Goal: Transaction & Acquisition: Purchase product/service

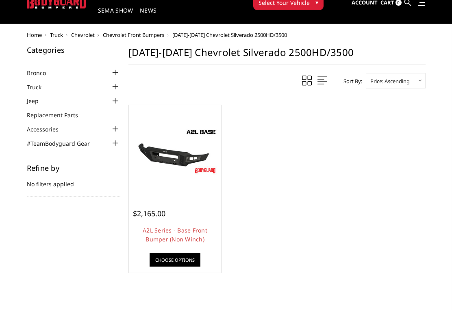
scroll to position [35, 0]
click at [187, 182] on div at bounding box center [175, 151] width 89 height 89
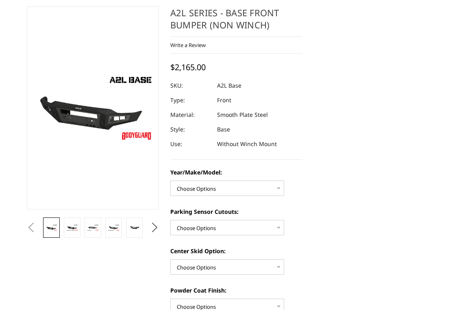
scroll to position [79, 0]
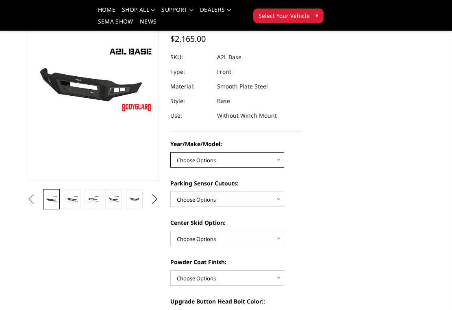
click at [277, 166] on select "Choose Options Chevrolet 15-19 2500/3500 Chevrolet 19-21 1500 Chevrolet 15-20 […" at bounding box center [227, 159] width 114 height 15
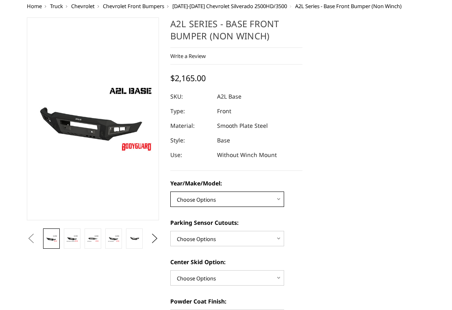
scroll to position [18, 0]
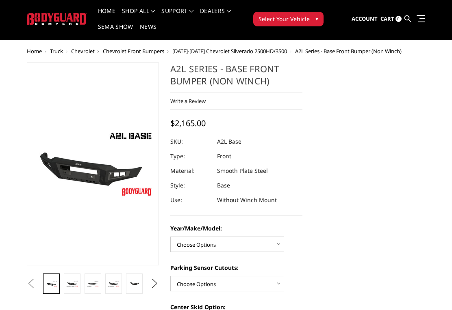
click at [112, 290] on link at bounding box center [113, 284] width 17 height 20
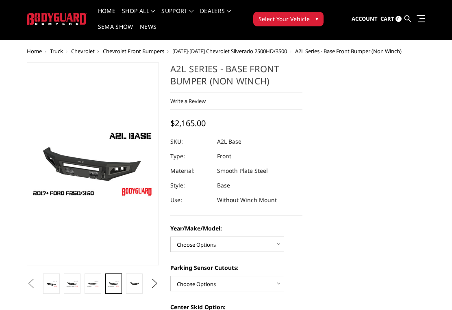
click at [137, 283] on img at bounding box center [134, 284] width 12 height 6
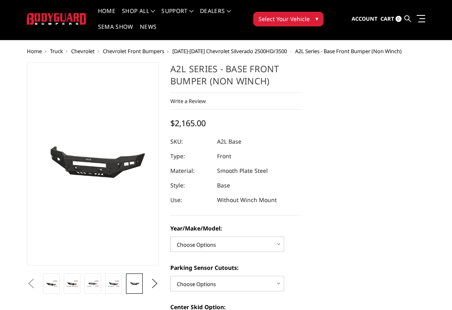
click at [126, 288] on link at bounding box center [134, 284] width 17 height 20
click at [114, 281] on img at bounding box center [114, 284] width 12 height 6
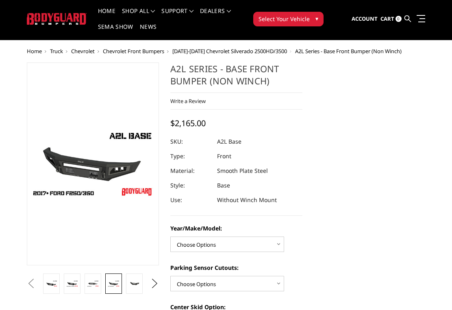
click at [100, 290] on link at bounding box center [92, 284] width 17 height 20
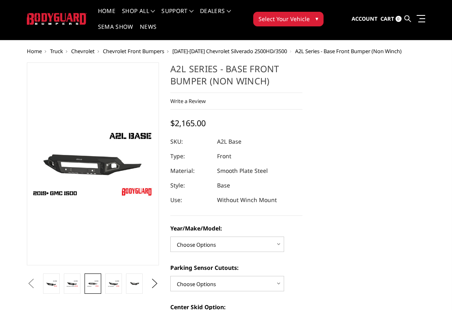
click at [115, 282] on img at bounding box center [114, 284] width 12 height 6
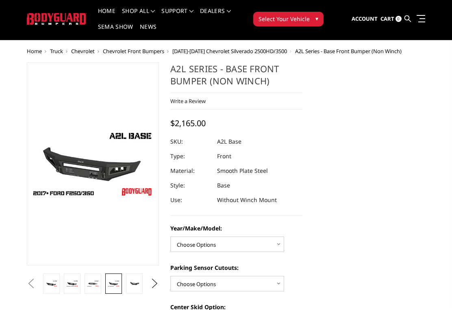
click at [72, 281] on img at bounding box center [72, 284] width 12 height 6
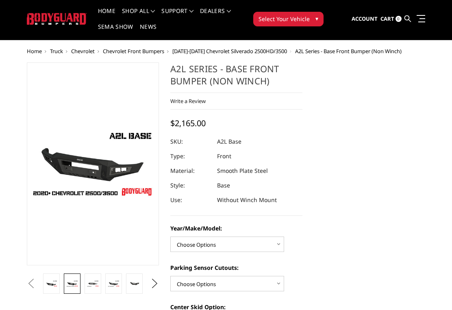
click at [37, 284] on button "Previous" at bounding box center [31, 284] width 12 height 12
click at [37, 286] on button "Previous" at bounding box center [31, 284] width 12 height 12
click at [37, 285] on button "Previous" at bounding box center [31, 284] width 12 height 12
click at [34, 279] on button "Previous" at bounding box center [31, 284] width 12 height 12
click at [30, 289] on button "Previous" at bounding box center [31, 284] width 12 height 12
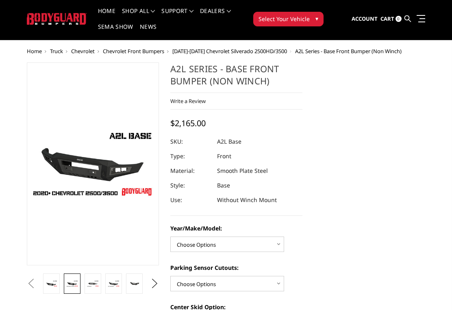
click at [34, 286] on button "Previous" at bounding box center [31, 284] width 12 height 12
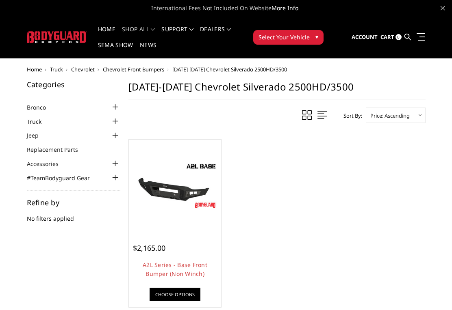
scroll to position [47, 0]
